Goal: Find specific page/section: Find specific page/section

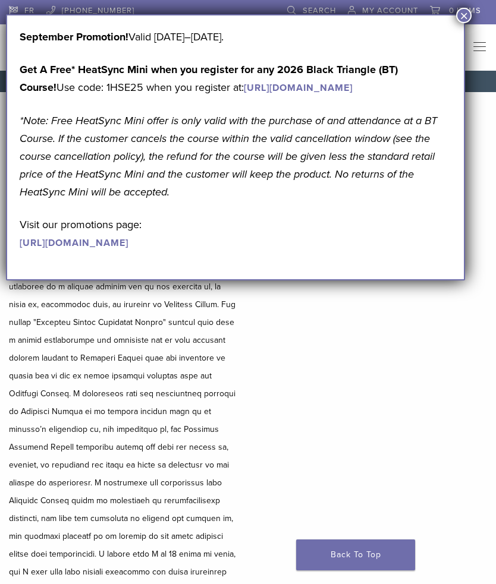
click at [447, 12] on link "0 items" at bounding box center [455, 9] width 51 height 18
click at [460, 23] on button "×" at bounding box center [463, 15] width 15 height 15
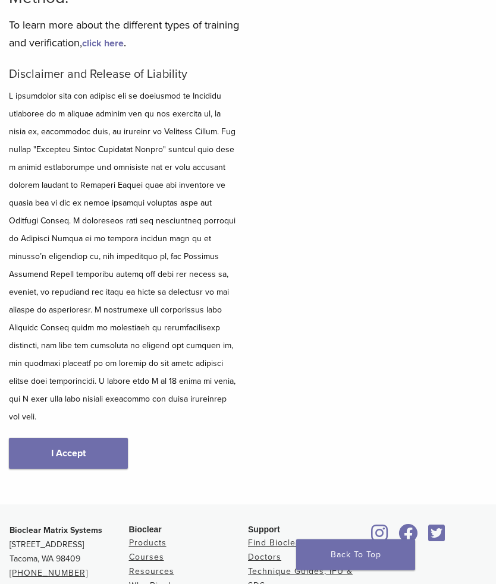
scroll to position [173, 0]
click at [112, 441] on link "I Accept" at bounding box center [68, 453] width 119 height 31
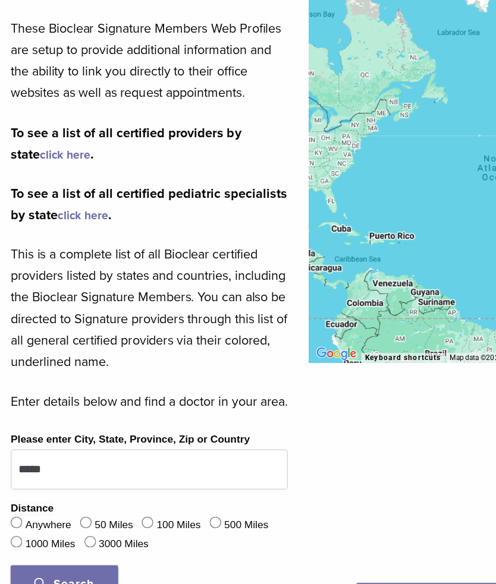
scroll to position [258, 0]
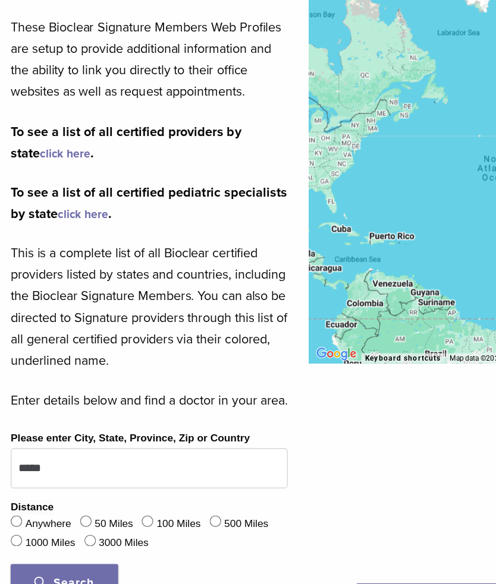
click at [45, 176] on link "click here" at bounding box center [54, 182] width 42 height 12
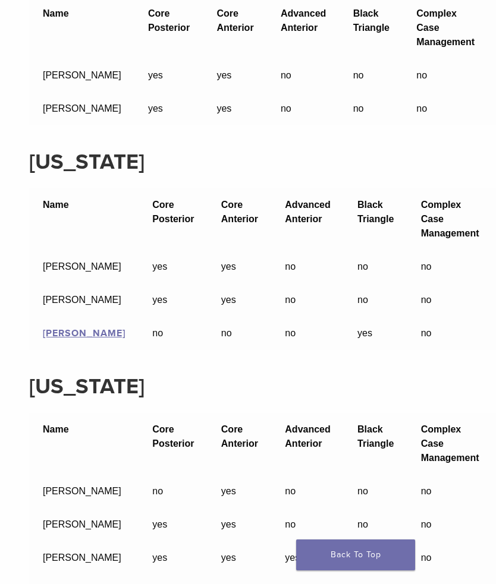
scroll to position [17163, 0]
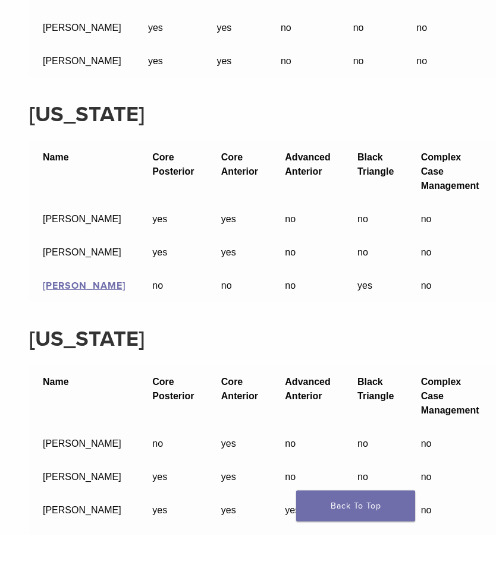
scroll to position [17217, 0]
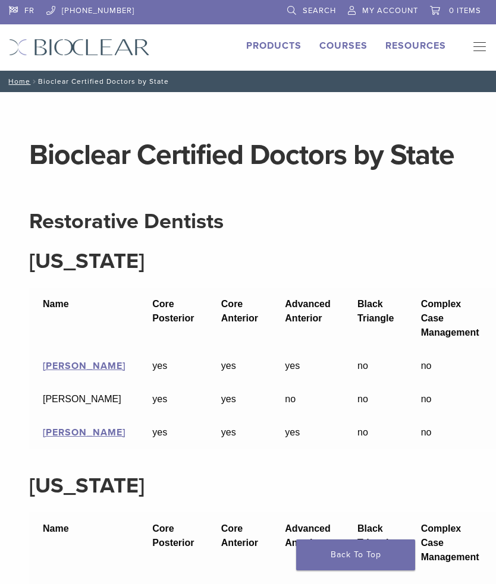
scroll to position [17217, 0]
